Goal: Find specific page/section: Find specific page/section

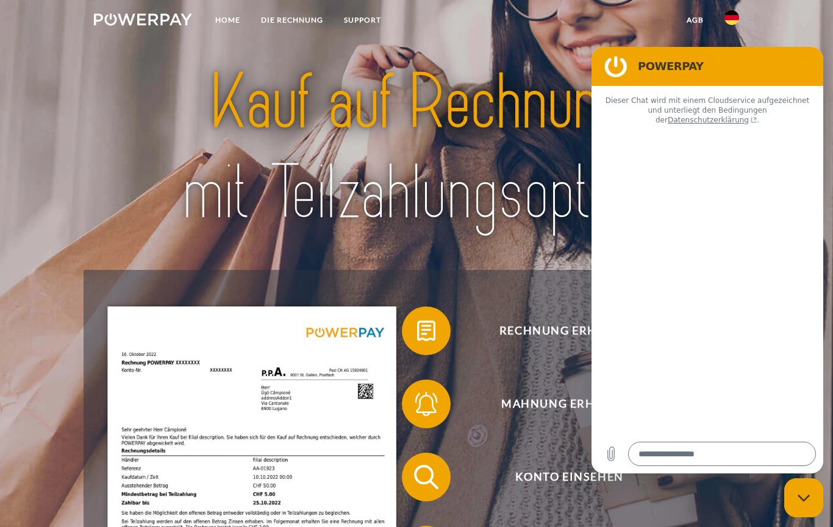
type textarea "*"
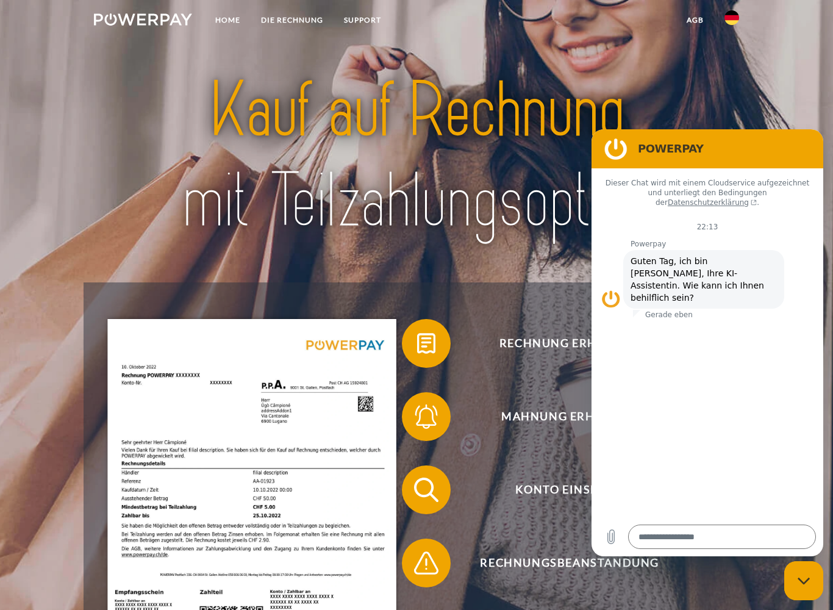
click at [727, 22] on img at bounding box center [731, 17] width 15 height 15
click at [733, 113] on img at bounding box center [731, 120] width 15 height 15
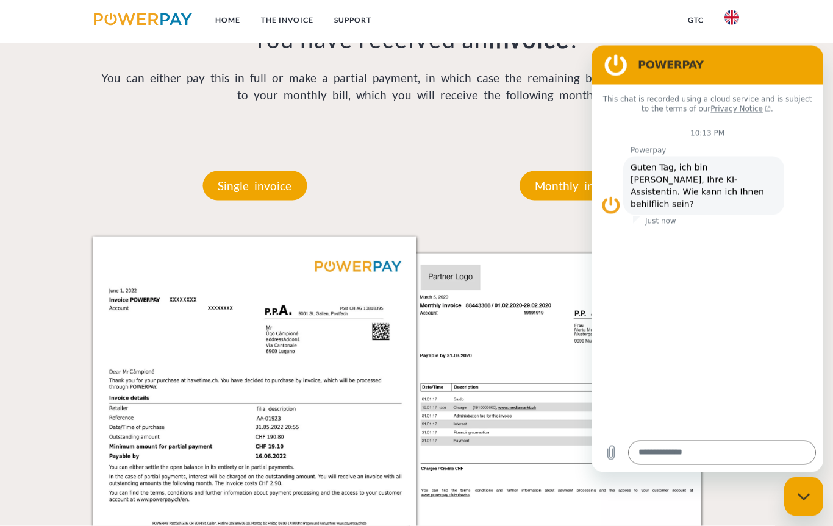
scroll to position [983, 0]
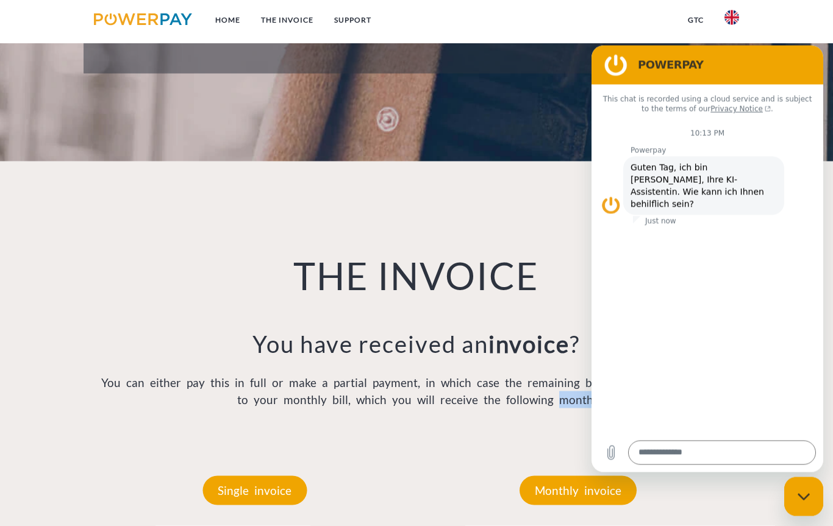
click at [228, 20] on link "Home" at bounding box center [228, 20] width 46 height 22
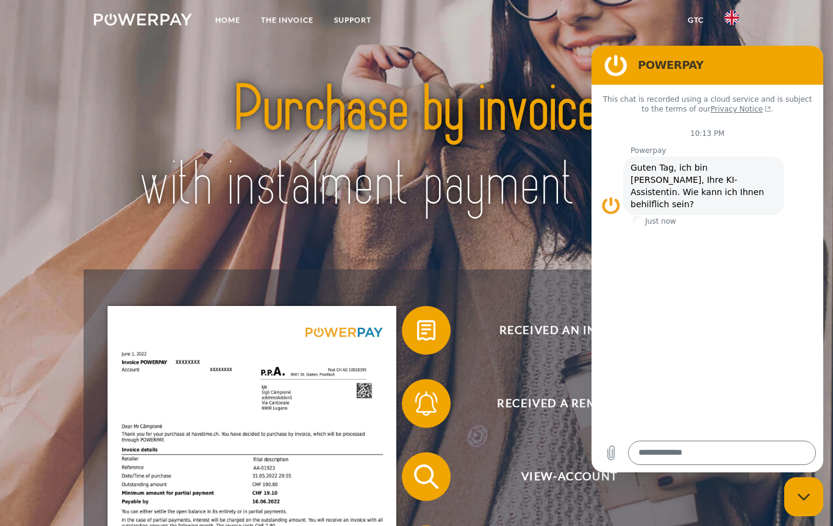
click at [351, 18] on link "Support" at bounding box center [353, 20] width 58 height 22
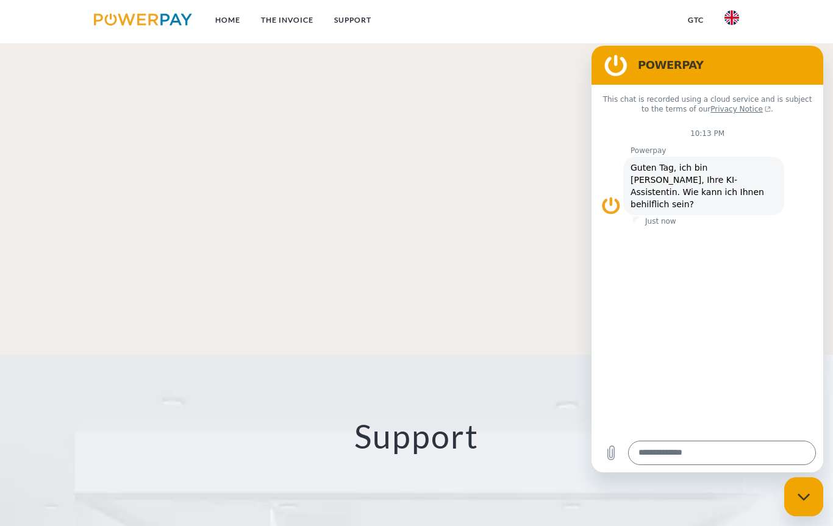
scroll to position [2109, 0]
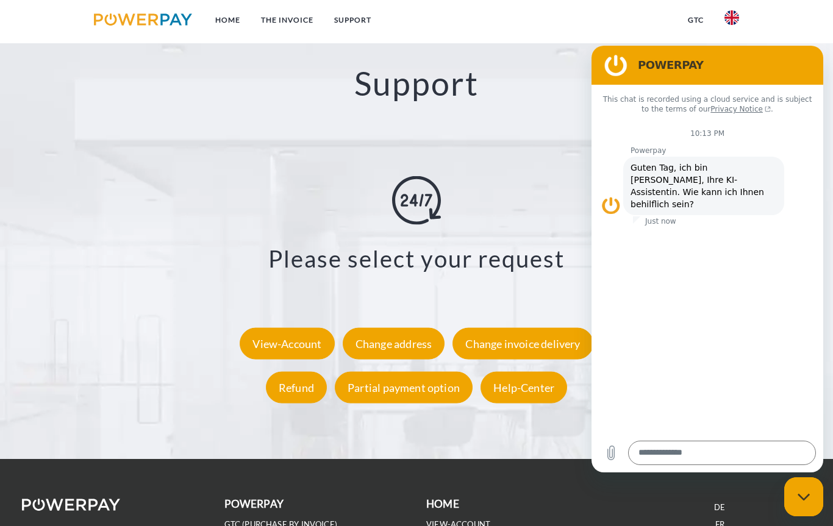
click at [280, 344] on div "View-Account" at bounding box center [287, 343] width 94 height 32
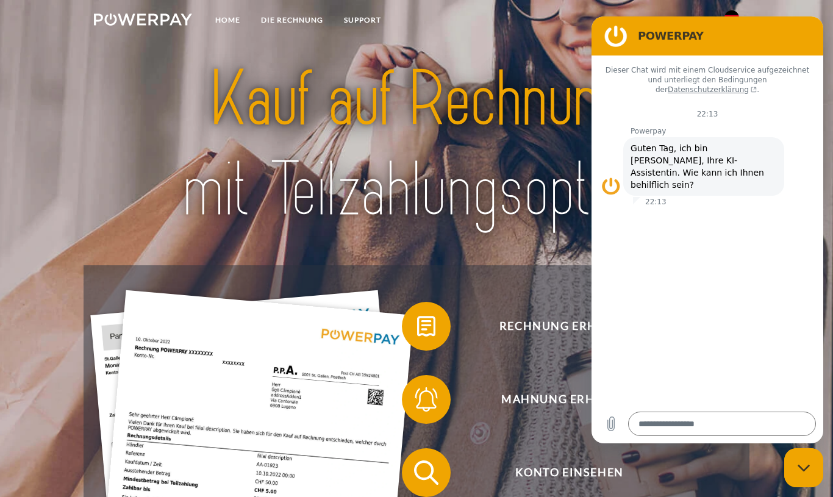
click at [236, 27] on link "Home" at bounding box center [228, 20] width 46 height 22
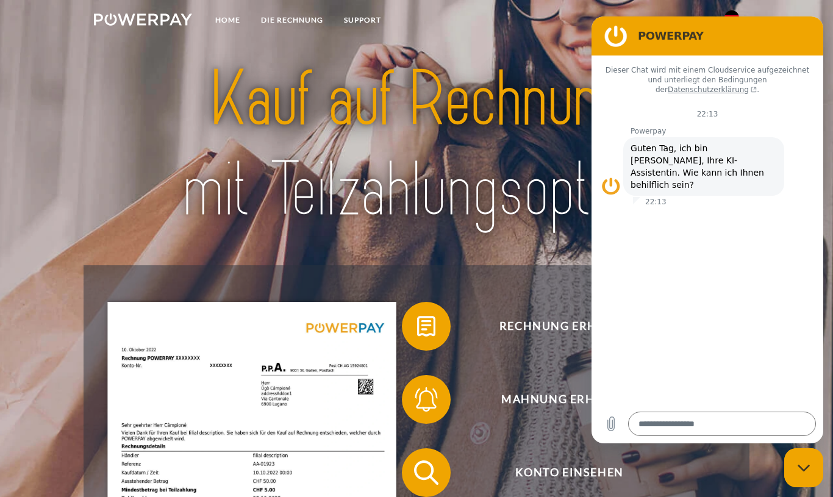
click at [808, 465] on icon "Messaging-Fenster schließen" at bounding box center [803, 468] width 13 height 8
type textarea "*"
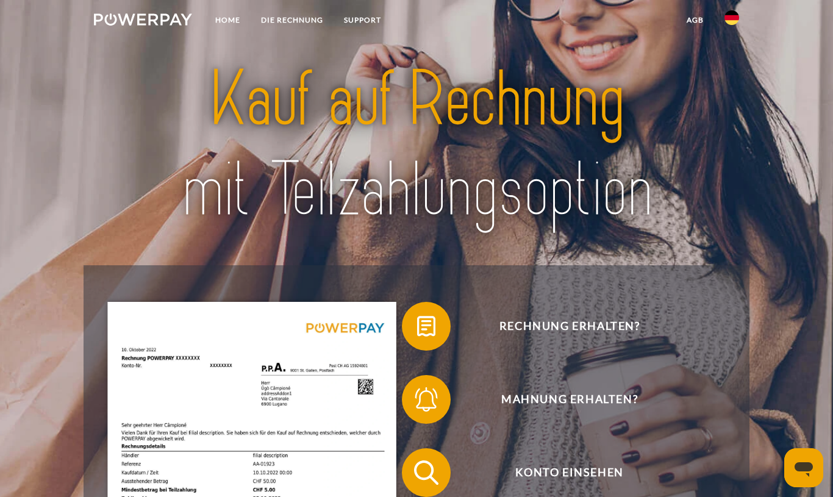
click at [731, 23] on img at bounding box center [731, 17] width 15 height 15
click at [730, 116] on img at bounding box center [731, 120] width 15 height 15
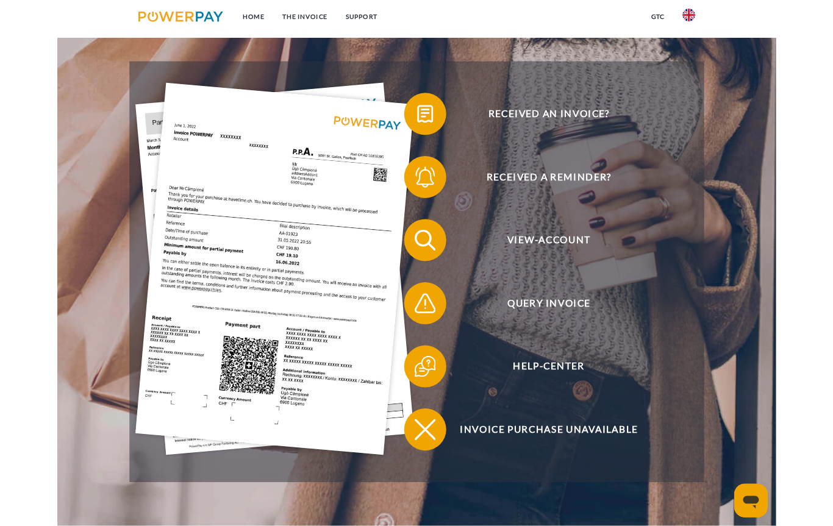
scroll to position [246, 0]
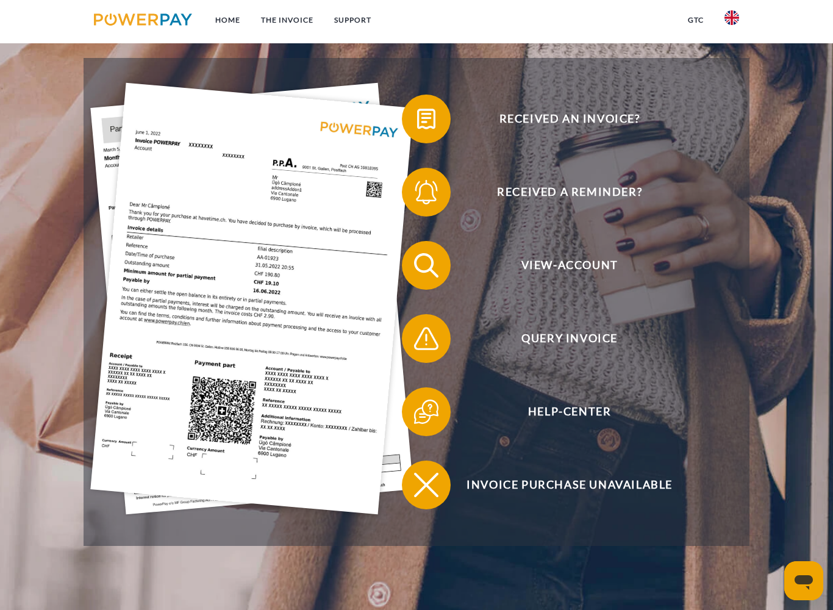
click at [573, 277] on span "View-Account" at bounding box center [569, 265] width 299 height 49
